Goal: Transaction & Acquisition: Purchase product/service

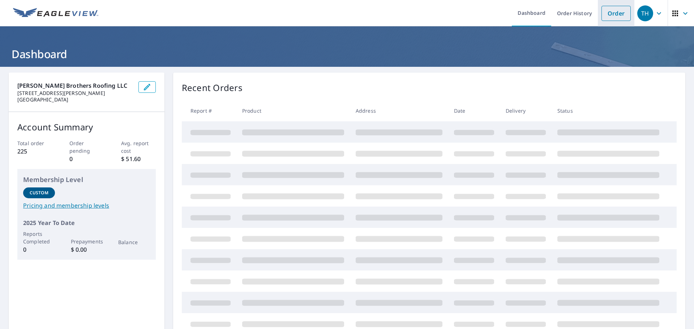
click at [611, 13] on link "Order" at bounding box center [616, 13] width 29 height 15
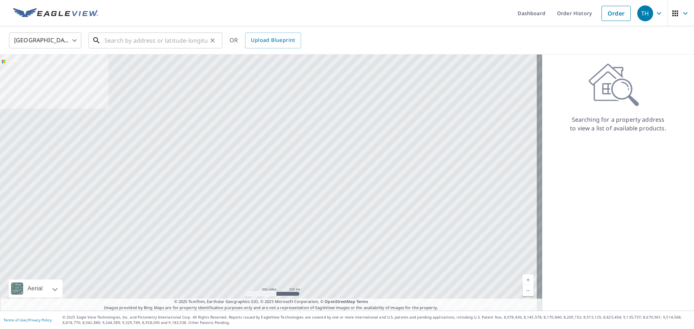
click at [127, 41] on input "text" at bounding box center [156, 40] width 103 height 20
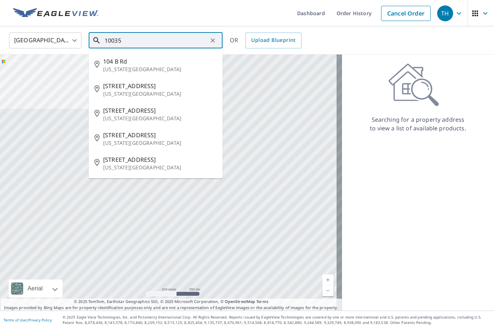
click at [128, 43] on input "10035" at bounding box center [156, 40] width 103 height 20
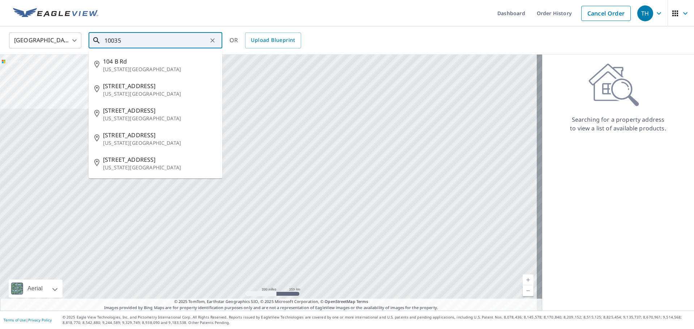
click at [131, 34] on input "10035" at bounding box center [156, 40] width 103 height 20
click at [113, 138] on span "[STREET_ADDRESS][PERSON_NAME]" at bounding box center [160, 135] width 114 height 9
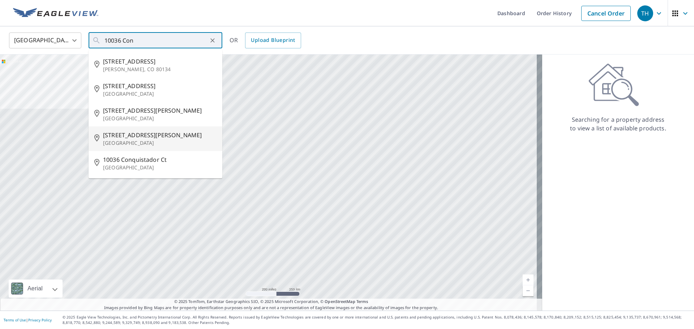
type input "[STREET_ADDRESS][PERSON_NAME]"
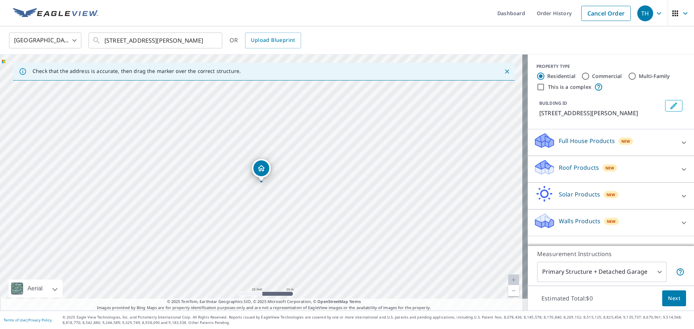
click at [547, 173] on icon at bounding box center [545, 167] width 22 height 17
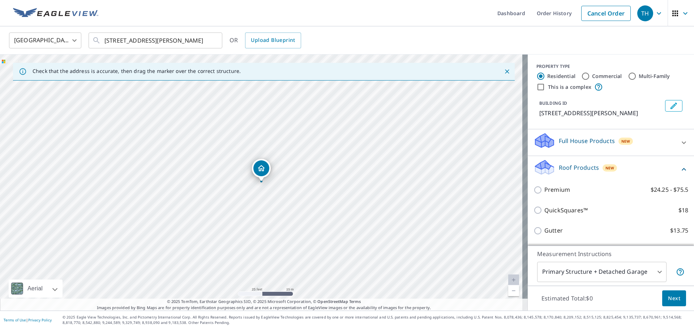
click at [540, 195] on div "Premium $24.25 - $75.5" at bounding box center [611, 190] width 155 height 21
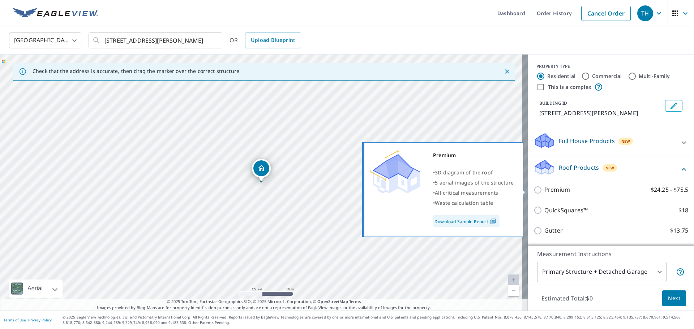
click at [545, 190] on p "Premium" at bounding box center [558, 189] width 26 height 9
click at [539, 190] on input "Premium $24.25 - $75.5" at bounding box center [539, 190] width 11 height 9
checkbox input "true"
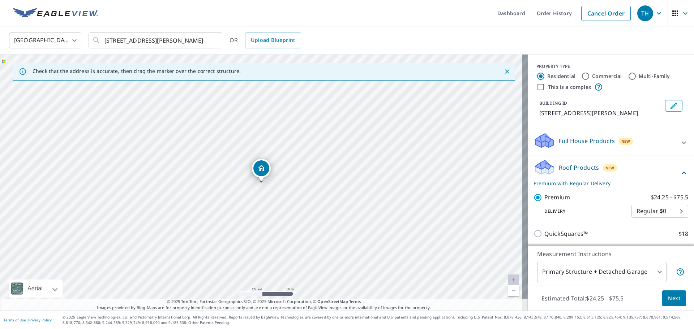
click at [668, 301] on span "Next" at bounding box center [674, 298] width 12 height 9
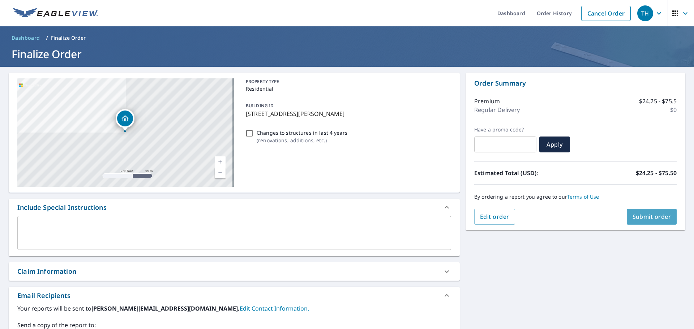
click at [633, 217] on span "Submit order" at bounding box center [652, 217] width 39 height 8
